Goal: Task Accomplishment & Management: Manage account settings

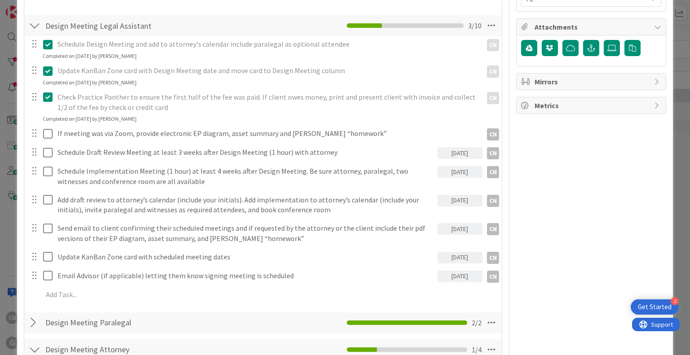
scroll to position [493, 0]
click at [456, 146] on div "[DATE]" at bounding box center [460, 152] width 45 height 12
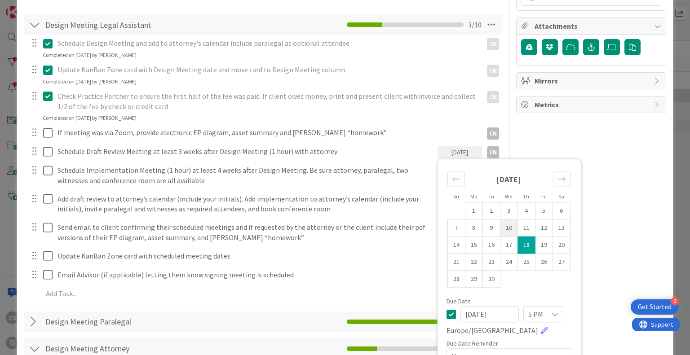
click at [503, 220] on td "10" at bounding box center [509, 228] width 18 height 17
type input "[DATE]"
click at [503, 220] on td "10" at bounding box center [509, 228] width 18 height 17
type textarea "x"
click at [612, 217] on div "Owner CN + 1 Estate Planning Dates Planned Dates [DATE] Not Set Actual Dates [D…" at bounding box center [591, 353] width 150 height 1622
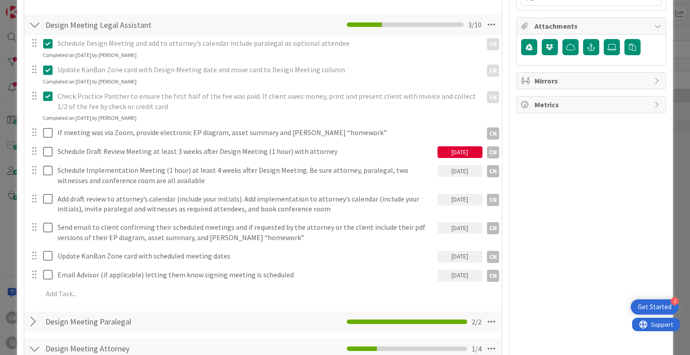
click at [444, 165] on div "[DATE]" at bounding box center [460, 171] width 45 height 12
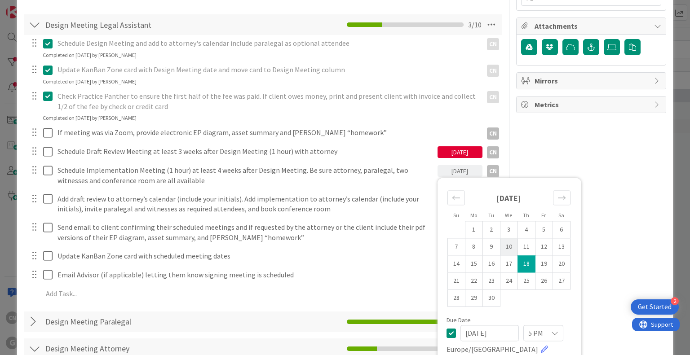
click at [501, 239] on td "10" at bounding box center [509, 247] width 18 height 17
type input "[DATE]"
type textarea "x"
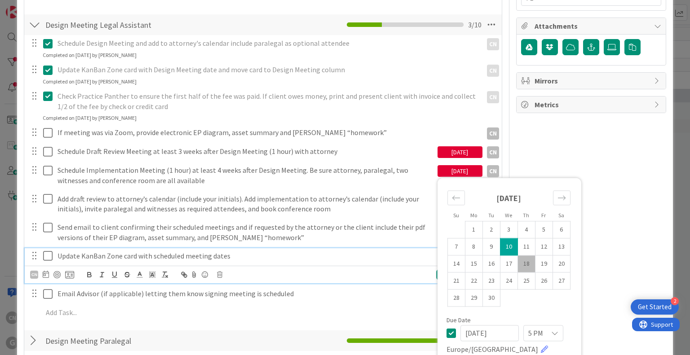
click at [419, 251] on p "Update KanBan Zone card with scheduled meeting dates" at bounding box center [246, 256] width 377 height 10
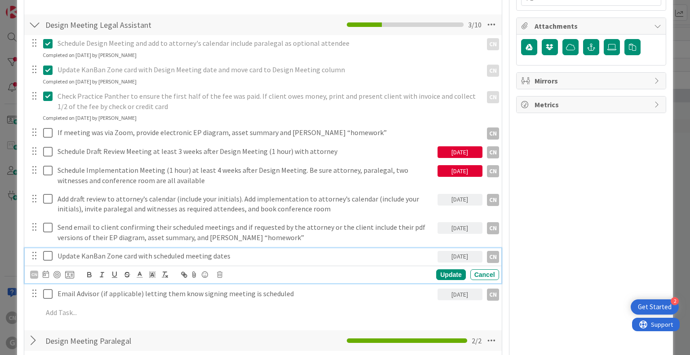
drag, startPoint x: 448, startPoint y: 189, endPoint x: 445, endPoint y: 195, distance: 6.4
click at [448, 194] on div "[DATE]" at bounding box center [460, 200] width 45 height 12
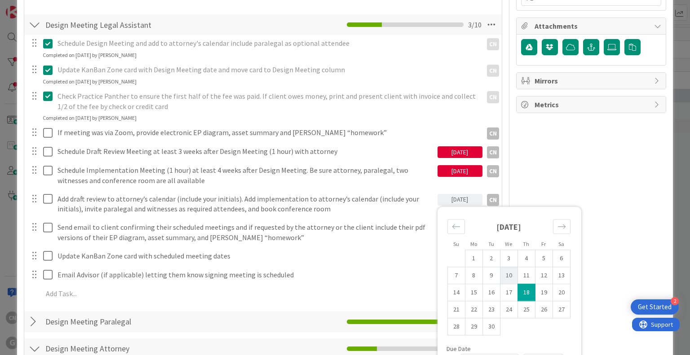
click at [505, 267] on td "10" at bounding box center [509, 275] width 18 height 17
type input "[DATE]"
type textarea "x"
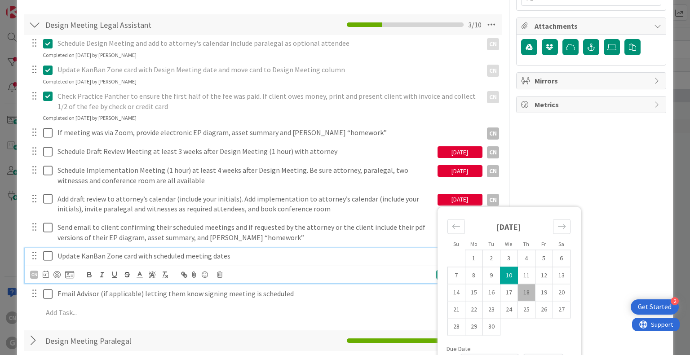
click at [367, 251] on div "Update KanBan Zone card with scheduled meeting dates" at bounding box center [246, 256] width 384 height 16
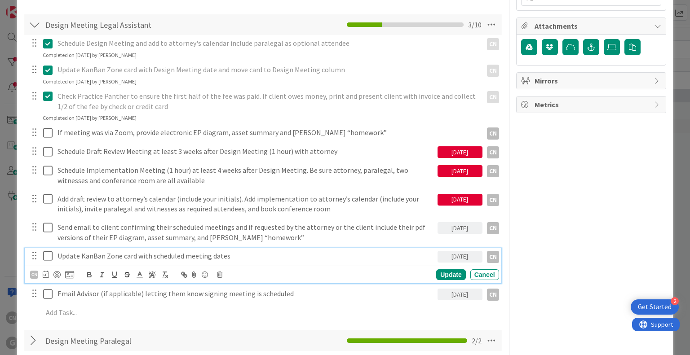
click at [448, 222] on div "[DATE]" at bounding box center [460, 228] width 45 height 12
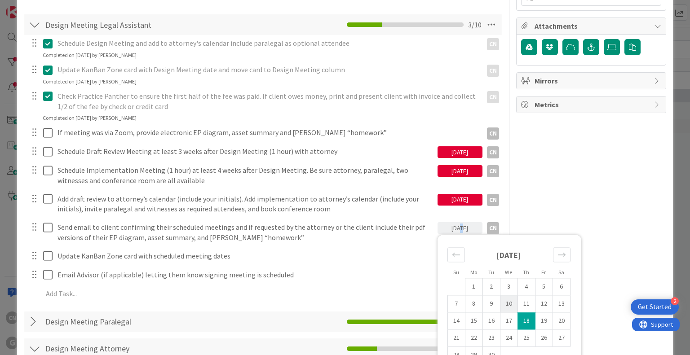
click at [503, 296] on td "10" at bounding box center [509, 304] width 18 height 17
type input "[DATE]"
type textarea "x"
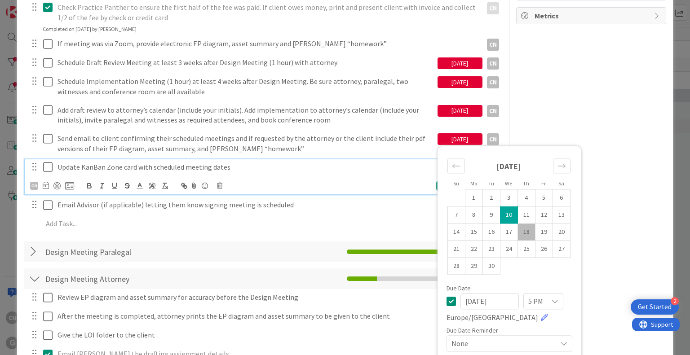
scroll to position [583, 0]
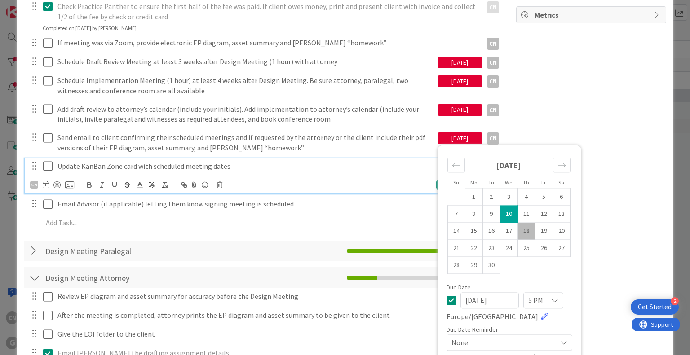
click at [397, 160] on div "Update KanBan Zone card with scheduled meeting dates" at bounding box center [246, 167] width 384 height 16
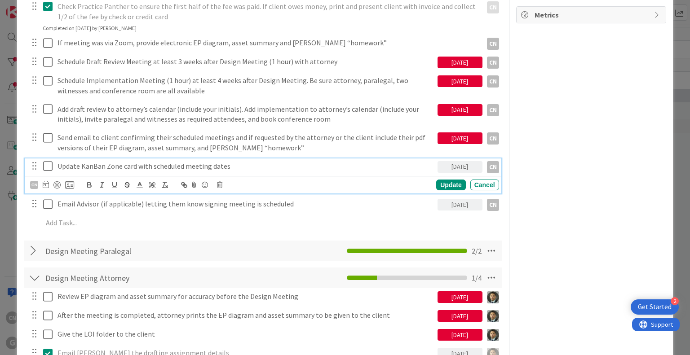
click at [445, 161] on div "[DATE]" at bounding box center [460, 167] width 45 height 12
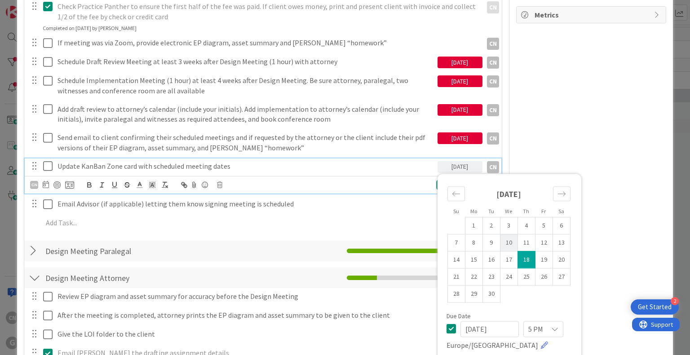
drag, startPoint x: 503, startPoint y: 227, endPoint x: 501, endPoint y: 232, distance: 4.8
click at [503, 234] on td "10" at bounding box center [509, 242] width 18 height 17
type input "[DATE]"
type textarea "x"
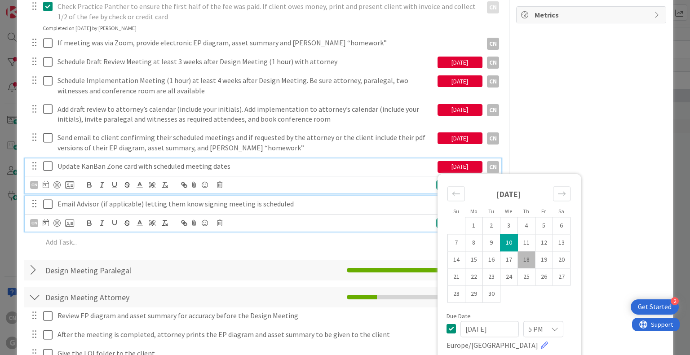
click at [387, 199] on p "Email Advisor (if applicable) letting them know signing meeting is scheduled" at bounding box center [246, 204] width 377 height 10
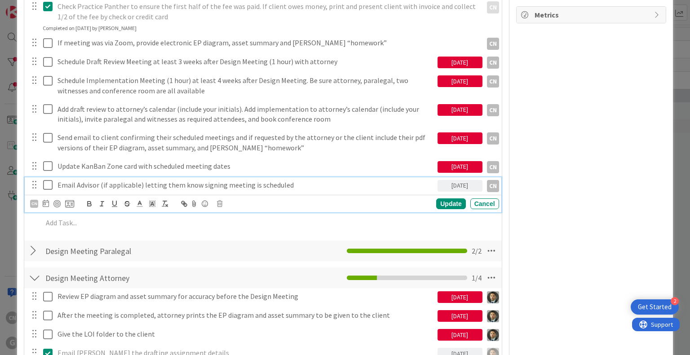
scroll to position [564, 0]
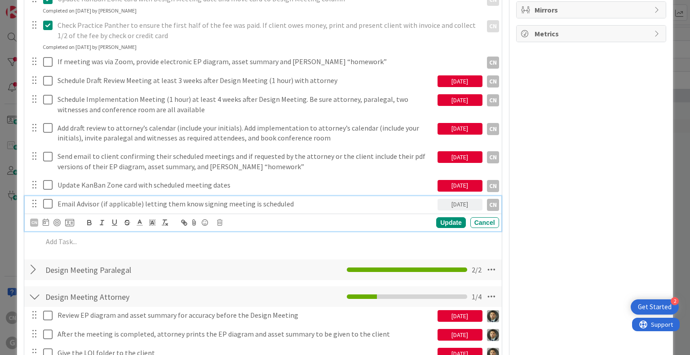
click at [459, 199] on div "[DATE]" at bounding box center [460, 205] width 45 height 12
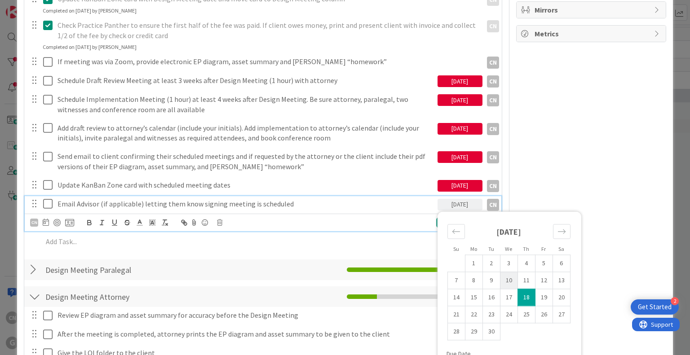
drag, startPoint x: 504, startPoint y: 269, endPoint x: 494, endPoint y: 268, distance: 9.5
click at [502, 272] on td "10" at bounding box center [509, 280] width 18 height 17
type input "[DATE]"
type textarea "x"
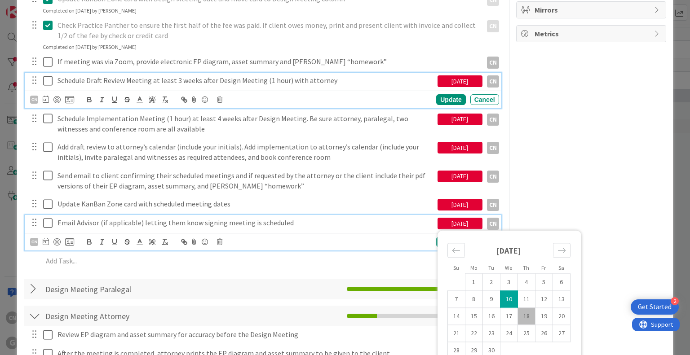
click at [334, 75] on p "Schedule Draft Review Meeting at least 3 weeks after Design Meeting (1 hour) wi…" at bounding box center [246, 80] width 377 height 10
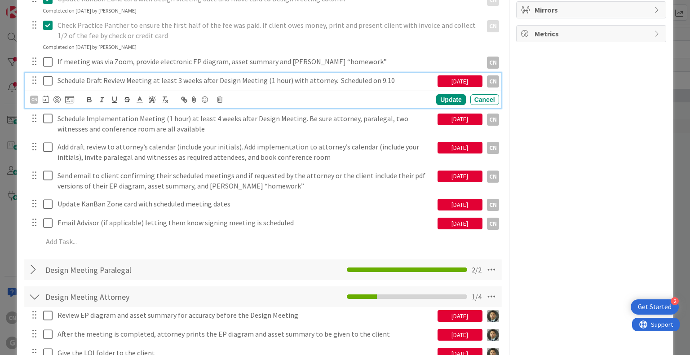
click at [47, 75] on icon at bounding box center [47, 80] width 9 height 11
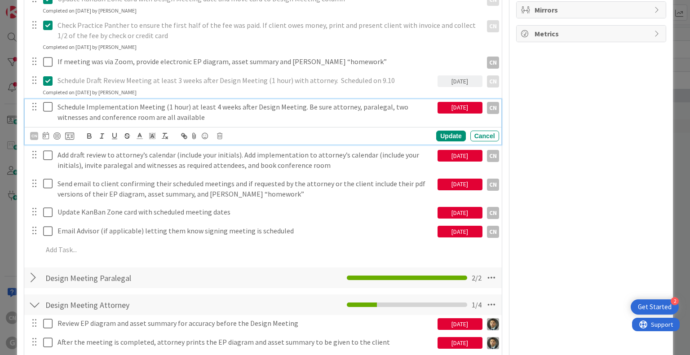
click at [210, 102] on p "Schedule Implementation Meeting (1 hour) at least 4 weeks after Design Meeting.…" at bounding box center [246, 112] width 377 height 20
type textarea "x"
click at [45, 102] on icon at bounding box center [47, 107] width 9 height 11
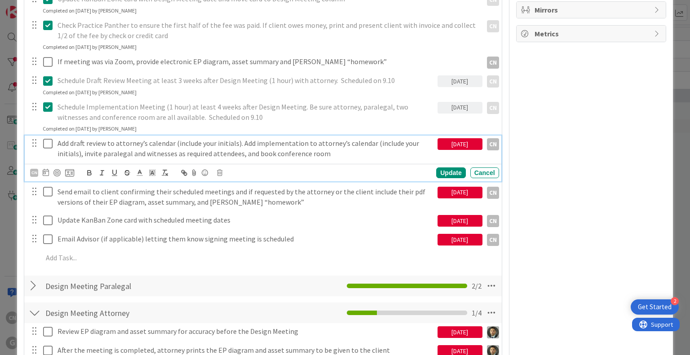
click at [332, 143] on p "Add draft review to attorney’s calendar (include your initials). Add implementa…" at bounding box center [246, 148] width 377 height 20
type textarea "x"
click at [47, 138] on icon at bounding box center [47, 143] width 9 height 11
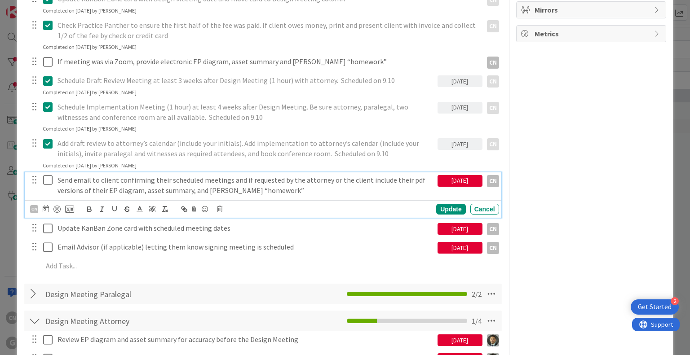
click at [262, 182] on p "Send email to client confirming their scheduled meetings and if requested by th…" at bounding box center [246, 185] width 377 height 20
type textarea "x"
click at [46, 175] on icon at bounding box center [47, 180] width 9 height 11
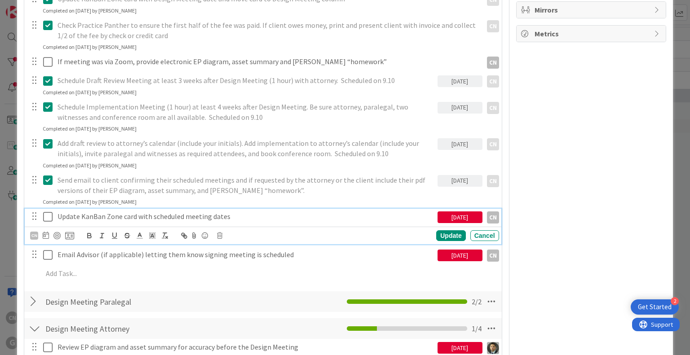
click at [47, 212] on icon at bounding box center [47, 217] width 9 height 11
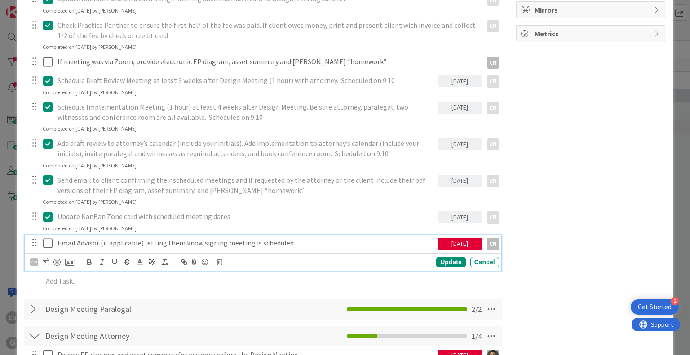
click at [296, 238] on p "Email Advisor (if applicable) letting them know signing meeting is scheduled" at bounding box center [246, 243] width 377 height 10
click at [453, 238] on div "[DATE]" at bounding box center [460, 244] width 45 height 12
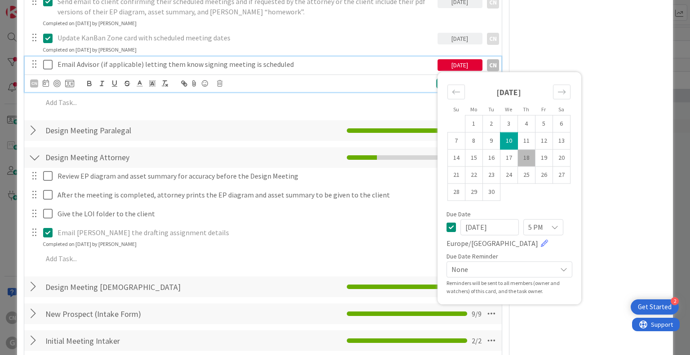
scroll to position [744, 0]
click at [448, 222] on icon at bounding box center [451, 227] width 9 height 11
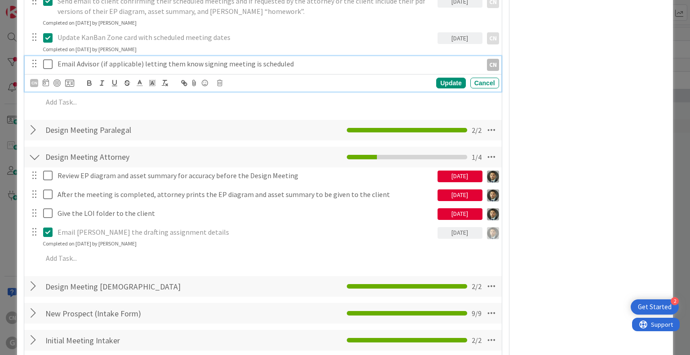
type textarea "x"
click at [565, 218] on div "Owner CN + 1 Estate Planning Dates Planned Dates [DATE] Not Set Actual Dates [D…" at bounding box center [591, 131] width 150 height 1680
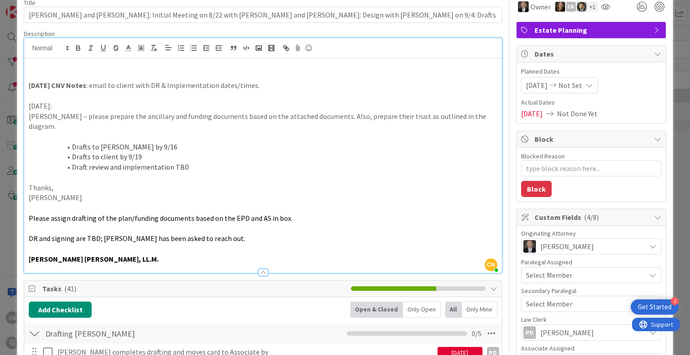
scroll to position [0, 0]
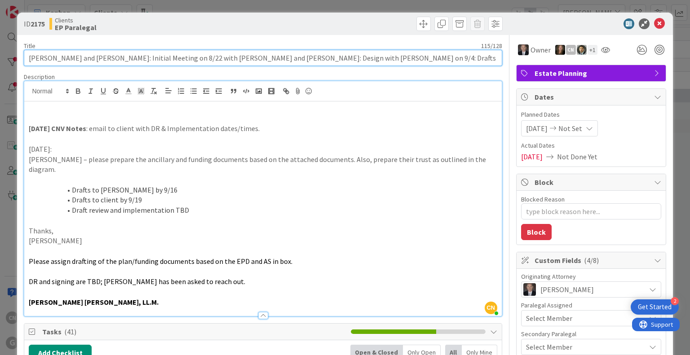
click at [248, 57] on input "[PERSON_NAME] and [PERSON_NAME]: Initial Meeting on 8/22 with [PERSON_NAME] and…" at bounding box center [263, 58] width 478 height 16
drag, startPoint x: 306, startPoint y: 58, endPoint x: 298, endPoint y: 58, distance: 8.5
click at [298, 58] on input "[PERSON_NAME] and [PERSON_NAME]: Initial Meeting on 8/22 with [PERSON_NAME] and…" at bounding box center [263, 58] width 478 height 16
type input "[PERSON_NAME] and [PERSON_NAME]: Initial Meeting on 8/22 with [PERSON_NAME] and…"
type textarea "x"
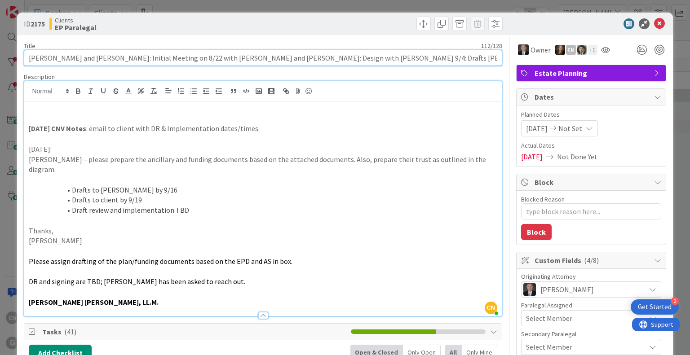
click at [280, 59] on input "[PERSON_NAME] and [PERSON_NAME]: Initial Meeting on 8/22 with [PERSON_NAME] and…" at bounding box center [263, 58] width 478 height 16
type input "[PERSON_NAME] and [PERSON_NAME]: Initial Meeting on 8/22 with [PERSON_NAME] and…"
type textarea "x"
type input "[PERSON_NAME] and [PERSON_NAME]: Initial Meeting on 8/22 with [PERSON_NAME] and…"
type textarea "x"
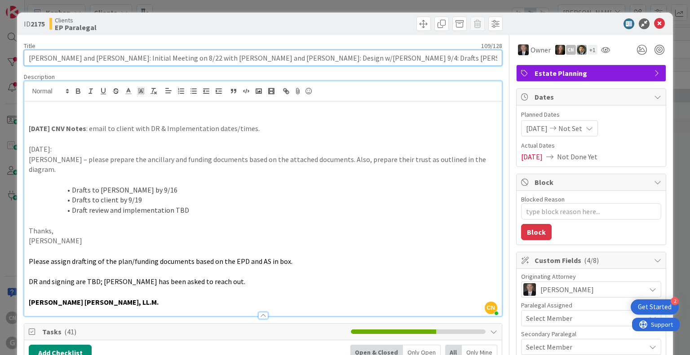
drag, startPoint x: 288, startPoint y: 58, endPoint x: 277, endPoint y: 58, distance: 11.7
click at [277, 58] on input "[PERSON_NAME] and [PERSON_NAME]: Initial Meeting on 8/22 with [PERSON_NAME] and…" at bounding box center [263, 58] width 478 height 16
type input "[PERSON_NAME] and [PERSON_NAME]: Initial Meeting on 8/22 with [PERSON_NAME] and…"
type textarea "x"
drag, startPoint x: 332, startPoint y: 57, endPoint x: 322, endPoint y: 57, distance: 10.8
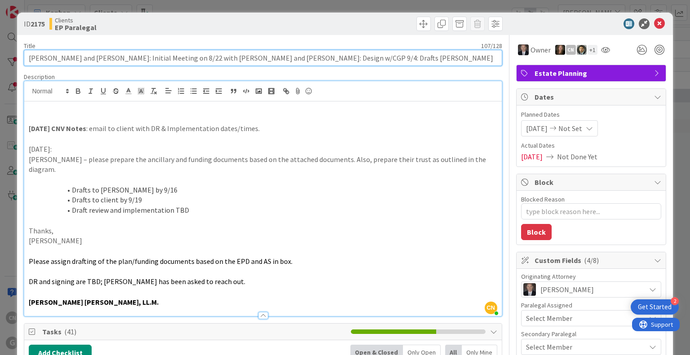
click at [322, 57] on input "[PERSON_NAME] and [PERSON_NAME]: Initial Meeting on 8/22 with [PERSON_NAME] and…" at bounding box center [263, 58] width 478 height 16
type input "[PERSON_NAME] and [PERSON_NAME]: Initial Meeting on 8/22 with [PERSON_NAME] and…"
type textarea "x"
drag, startPoint x: 344, startPoint y: 58, endPoint x: 334, endPoint y: 55, distance: 10.1
click at [334, 55] on input "[PERSON_NAME] and [PERSON_NAME]: Initial Meeting on 8/22 with [PERSON_NAME] and…" at bounding box center [263, 58] width 478 height 16
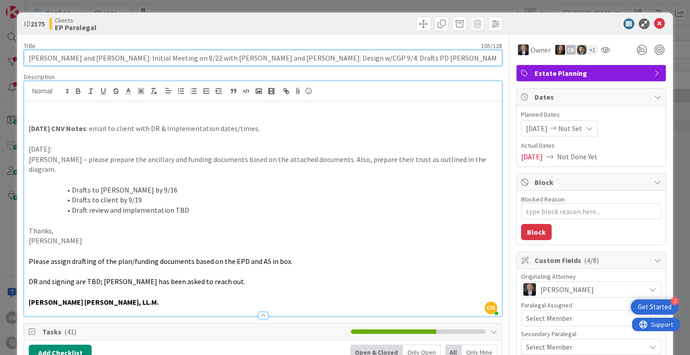
type input "[PERSON_NAME] and [PERSON_NAME]: Initial Meeting on 8/22 with [PERSON_NAME] and…"
type textarea "x"
type input "[PERSON_NAME] and [PERSON_NAME]: Initial Meeting on 8/22 with [PERSON_NAME] and…"
type textarea "x"
type input "[PERSON_NAME] and [PERSON_NAME]: Initial Meeting on 8/22 with [PERSON_NAME] and…"
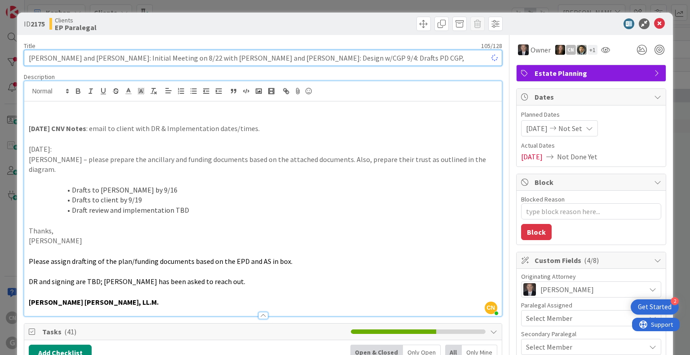
type textarea "x"
type input "[PERSON_NAME] and [PERSON_NAME]: Initial Meeting on 8/22 with [PERSON_NAME] and…"
type textarea "x"
type input "[PERSON_NAME] and [PERSON_NAME]: Initial Meeting on 8/22 with [PERSON_NAME] and…"
type textarea "x"
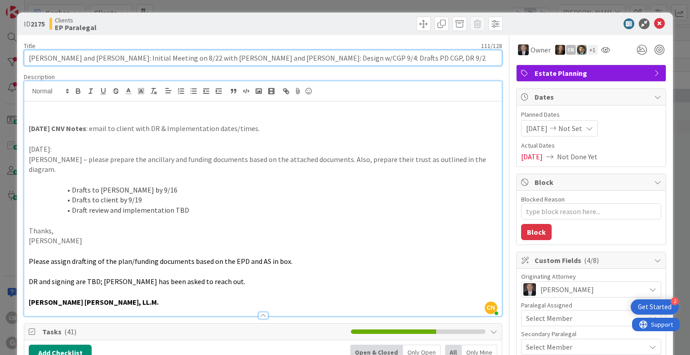
type input "[PERSON_NAME] and [PERSON_NAME]: Initial Meeting on 8/22 with [PERSON_NAME] and…"
type textarea "x"
type input "[PERSON_NAME] and [PERSON_NAME]: Initial Meeting on 8/22 with [PERSON_NAME] and…"
type textarea "x"
type input "[PERSON_NAME] and [PERSON_NAME]: Initial Meeting on 8/22 with [PERSON_NAME] and…"
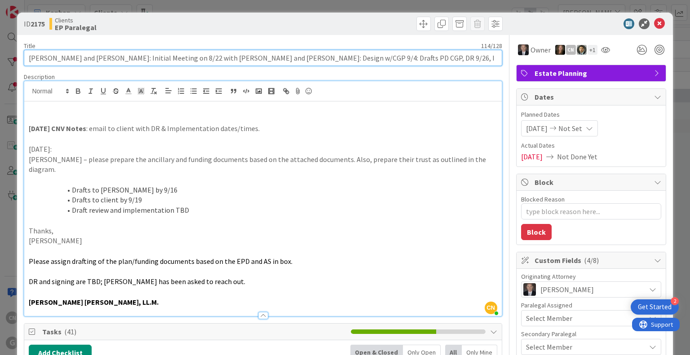
type textarea "x"
type input "[PERSON_NAME] and [PERSON_NAME]: Initial Meeting on 8/22 with [PERSON_NAME] and…"
type textarea "x"
type input "[PERSON_NAME] and [PERSON_NAME]: Initial Meeting on 8/22 with [PERSON_NAME] and…"
type textarea "x"
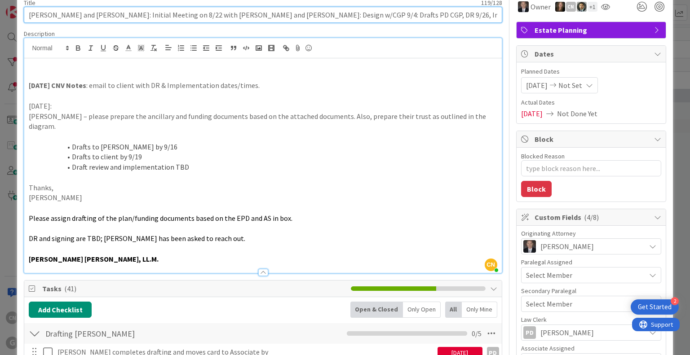
scroll to position [44, 0]
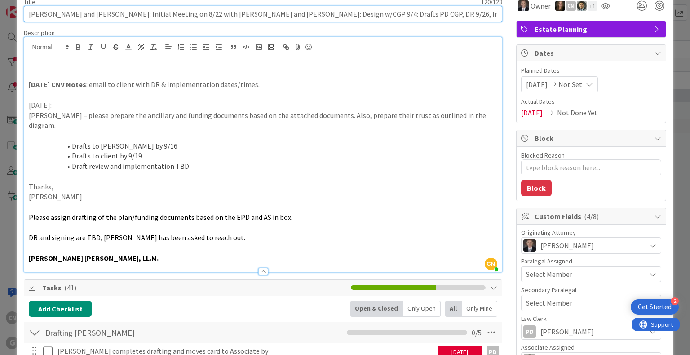
type input "[PERSON_NAME] and [PERSON_NAME]: Initial Meeting on 8/22 with [PERSON_NAME] and…"
type textarea "x"
type input "[PERSON_NAME] and [PERSON_NAME]: Initial Meeting on 8/22 with [PERSON_NAME] and…"
type textarea "x"
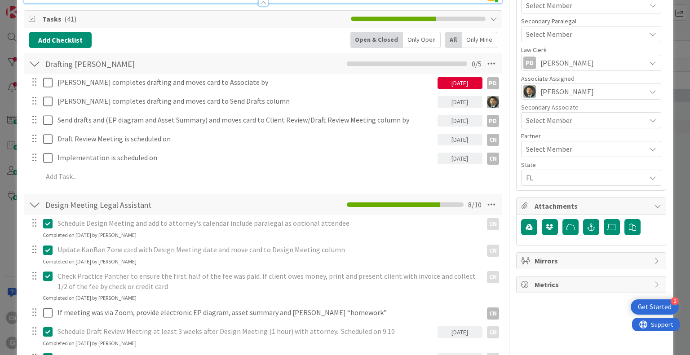
scroll to position [314, 0]
type input "[PERSON_NAME] and [PERSON_NAME]: Initial Meeting on 8/22 with [PERSON_NAME] and…"
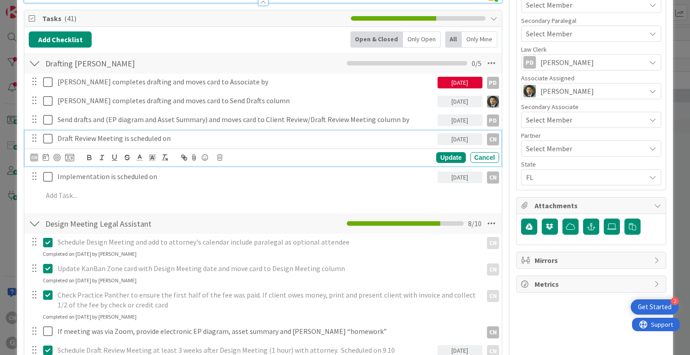
click at [208, 133] on p "Draft Review Meeting is scheduled on" at bounding box center [246, 138] width 377 height 10
click at [50, 133] on icon at bounding box center [47, 138] width 9 height 11
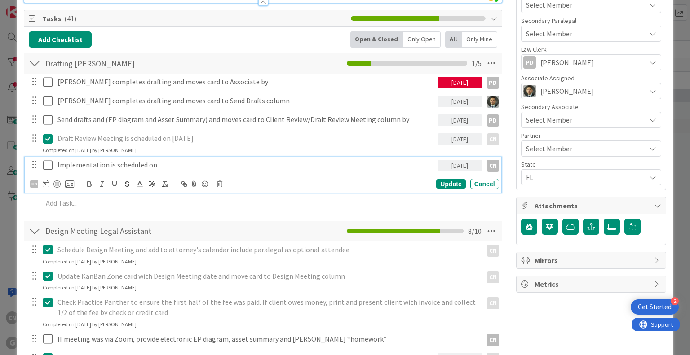
click at [160, 160] on p "Implementation is scheduled on" at bounding box center [246, 165] width 377 height 10
type textarea "x"
drag, startPoint x: 49, startPoint y: 152, endPoint x: 64, endPoint y: 151, distance: 14.9
click at [49, 160] on icon at bounding box center [47, 165] width 9 height 11
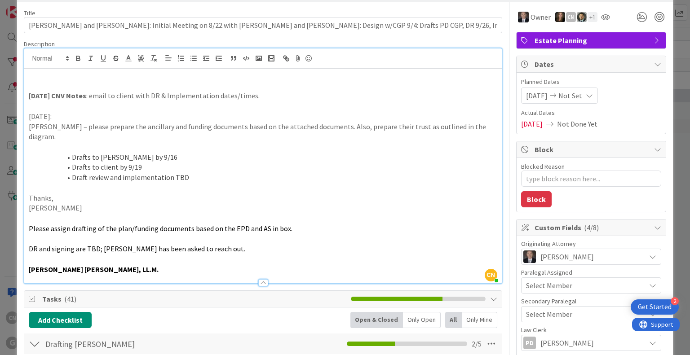
scroll to position [0, 0]
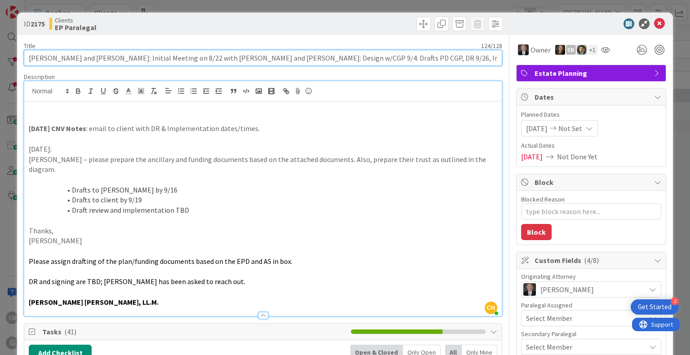
click at [431, 57] on input "[PERSON_NAME] and [PERSON_NAME]: Initial Meeting on 8/22 with [PERSON_NAME] and…" at bounding box center [263, 58] width 478 height 16
type textarea "x"
